Goal: Task Accomplishment & Management: Use online tool/utility

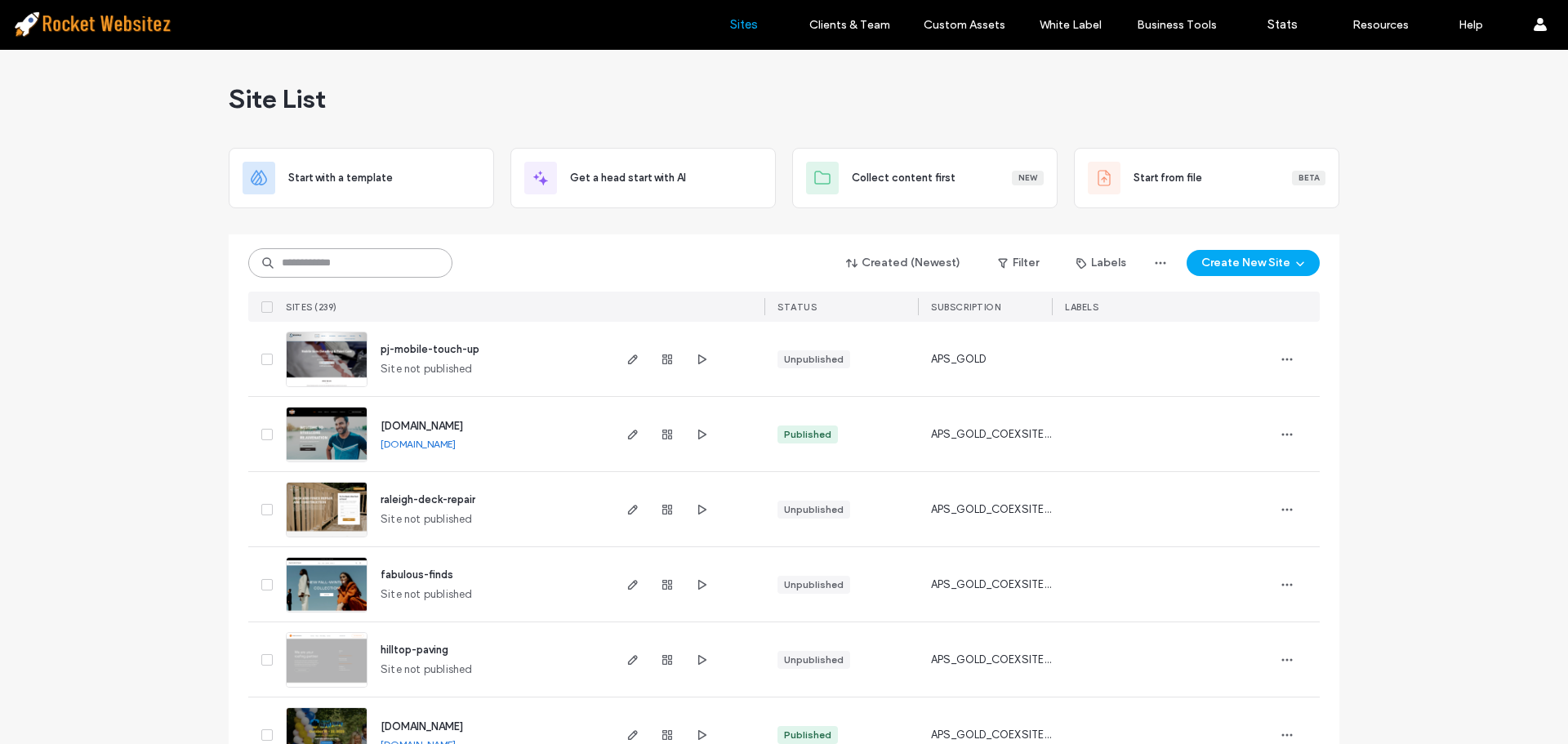
click at [320, 258] on input at bounding box center [351, 263] width 204 height 29
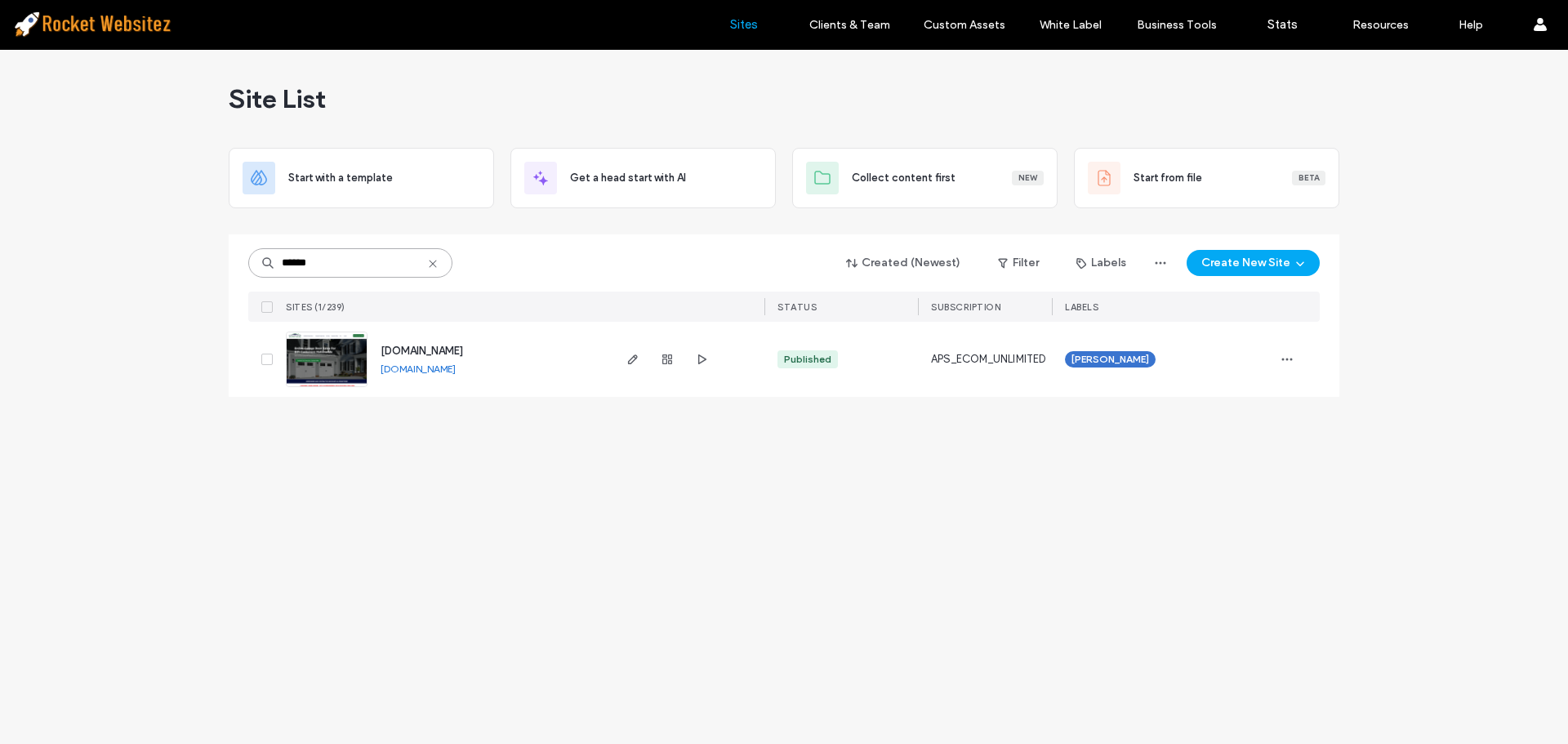
type input "******"
click at [621, 363] on div at bounding box center [687, 360] width 154 height 75
click at [633, 356] on icon "button" at bounding box center [633, 360] width 13 height 13
